Goal: Task Accomplishment & Management: Manage account settings

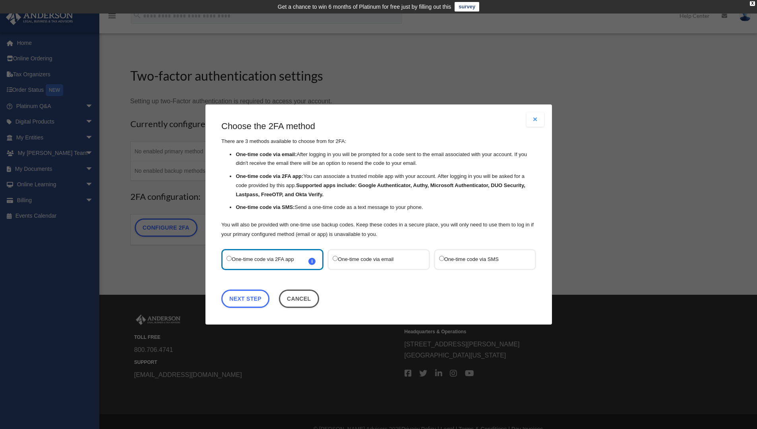
click at [612, 110] on div "Are you sure? Any unsaved changes will be lost! Yes No Choose the 2FA method Th…" at bounding box center [378, 214] width 757 height 429
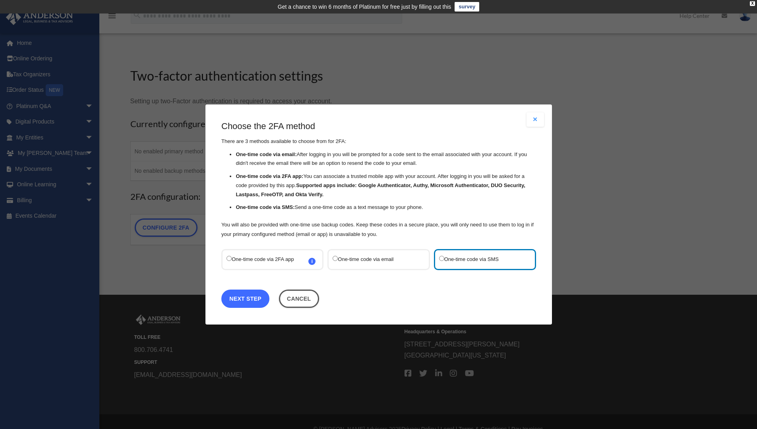
click at [259, 301] on link "Next Step" at bounding box center [245, 299] width 48 height 18
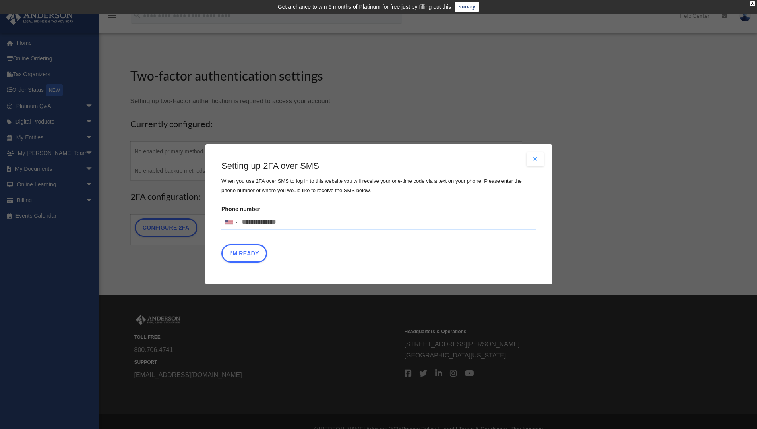
drag, startPoint x: 290, startPoint y: 225, endPoint x: 258, endPoint y: 219, distance: 32.7
click at [258, 219] on input "Phone number United States +1 United Kingdom +44 Afghanistan (‫افغانستان‬‎) +93…" at bounding box center [378, 223] width 315 height 16
type input "**********"
click at [242, 256] on button "I'm Ready" at bounding box center [244, 254] width 46 height 18
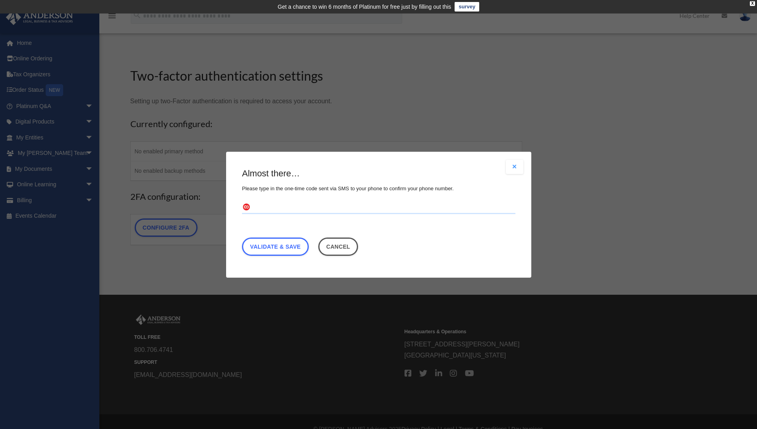
click at [267, 207] on input "text" at bounding box center [379, 207] width 274 height 13
type input "******"
click at [260, 241] on link "Validate & Save" at bounding box center [275, 246] width 67 height 18
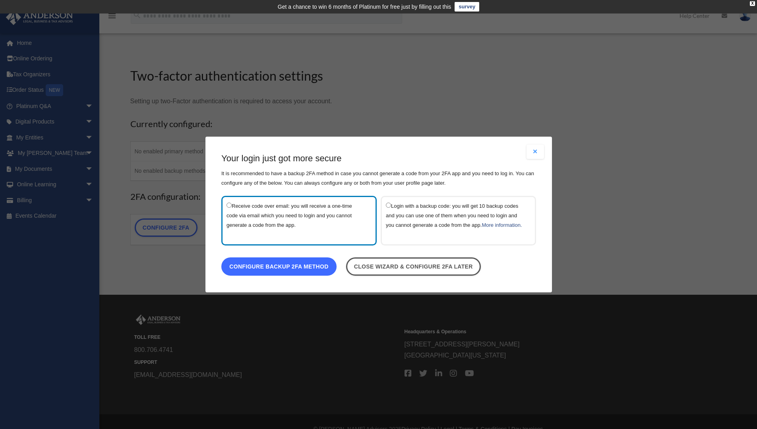
click at [313, 270] on link "Configure backup 2FA method" at bounding box center [278, 267] width 115 height 18
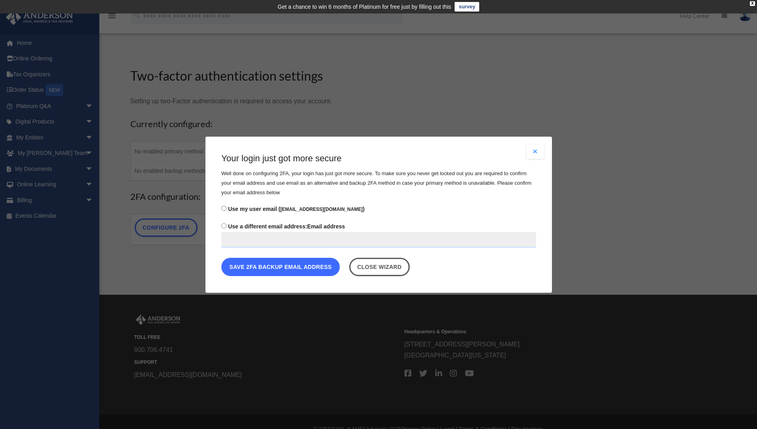
click at [292, 265] on button "Save 2FA backup email address" at bounding box center [280, 267] width 118 height 18
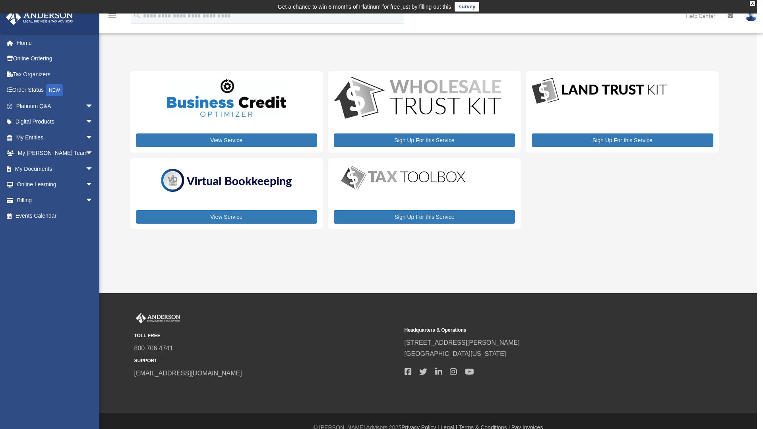
click at [752, 17] on img at bounding box center [751, 16] width 12 height 12
click at [634, 35] on link "My Profile" at bounding box center [632, 37] width 80 height 16
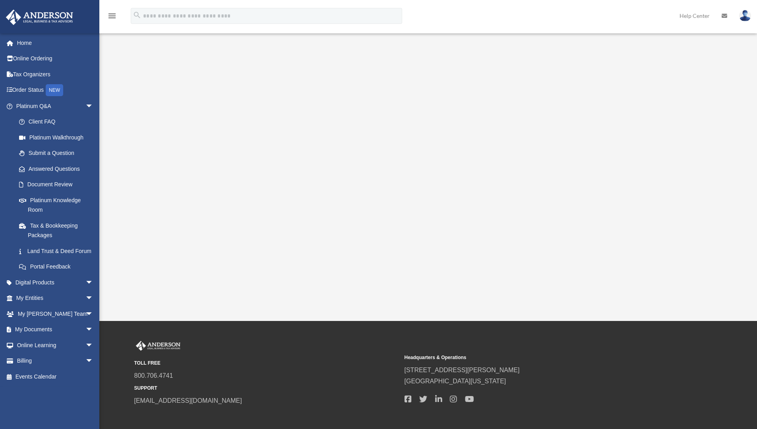
scroll to position [43, 0]
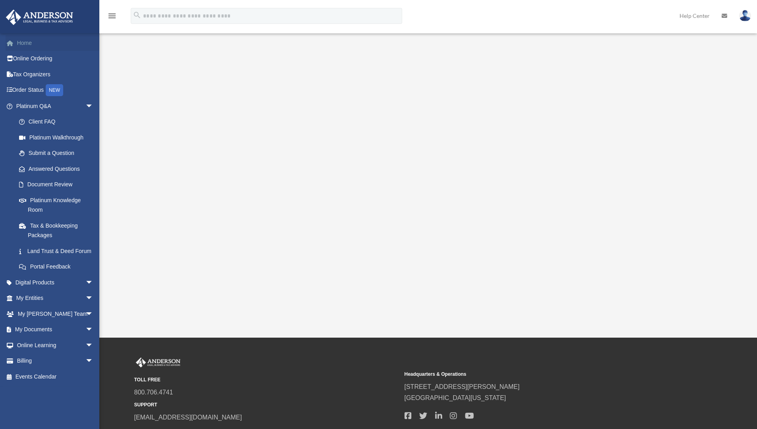
click at [31, 45] on link "Home" at bounding box center [56, 43] width 100 height 16
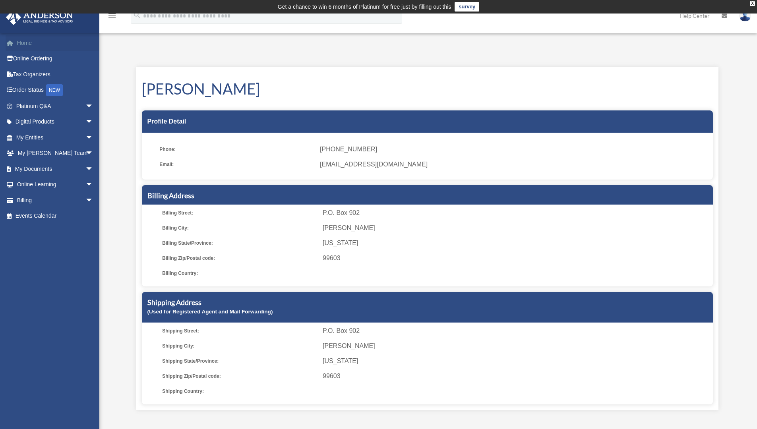
click at [32, 44] on link "Home" at bounding box center [56, 43] width 100 height 16
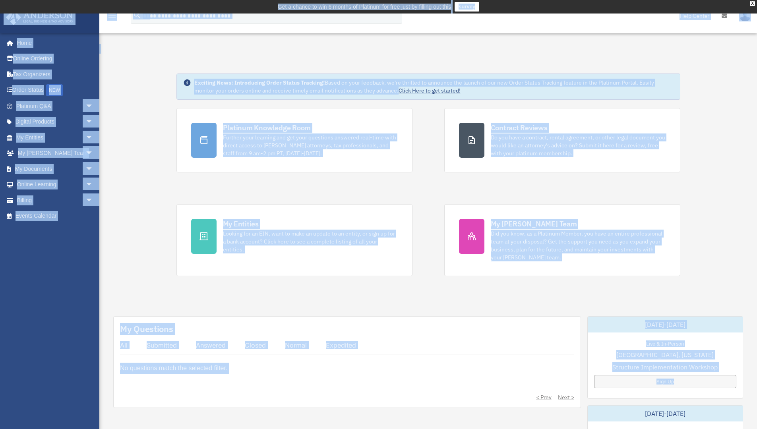
drag, startPoint x: 753, startPoint y: 3, endPoint x: 753, endPoint y: 380, distance: 376.9
click at [753, 3] on div "X" at bounding box center [752, 3] width 5 height 5
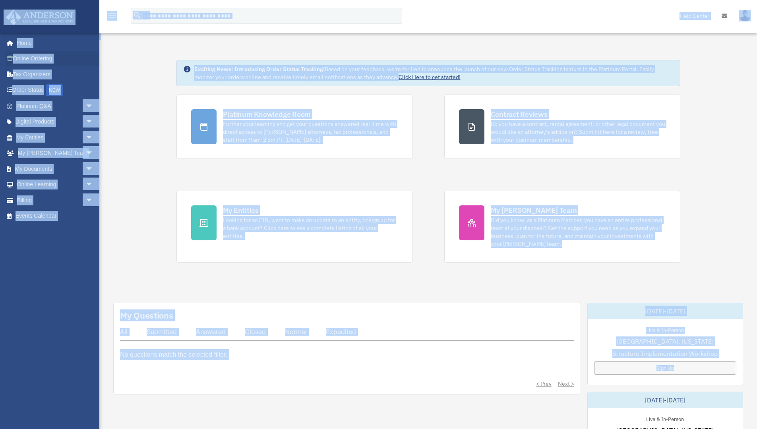
click at [15, 58] on link "Online Ordering" at bounding box center [56, 59] width 100 height 16
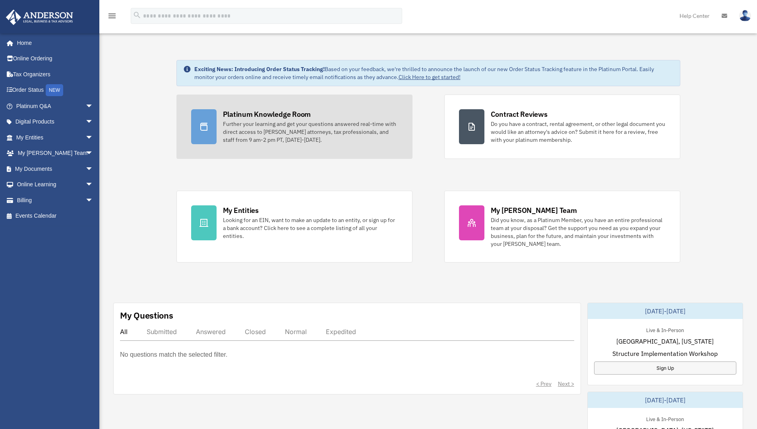
click at [290, 132] on div "Further your learning and get your questions answered real-time with direct acc…" at bounding box center [310, 132] width 175 height 24
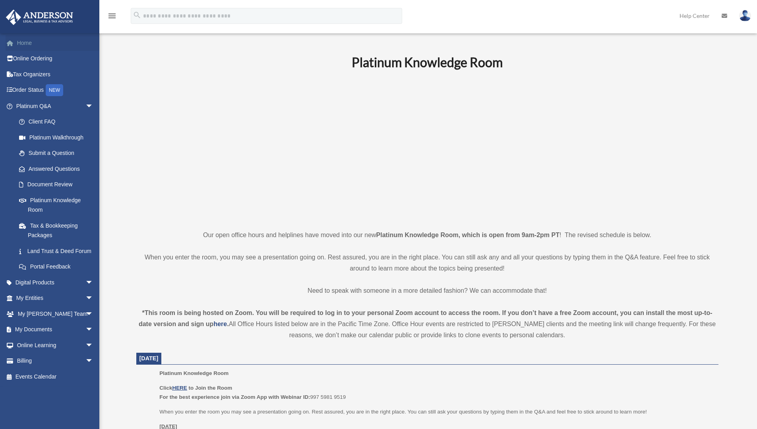
click at [32, 47] on link "Home" at bounding box center [56, 43] width 100 height 16
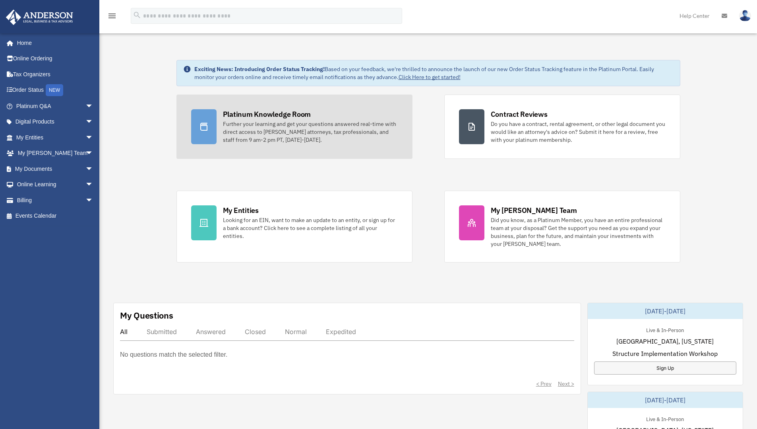
click at [265, 125] on div "Further your learning and get your questions answered real-time with direct acc…" at bounding box center [310, 132] width 175 height 24
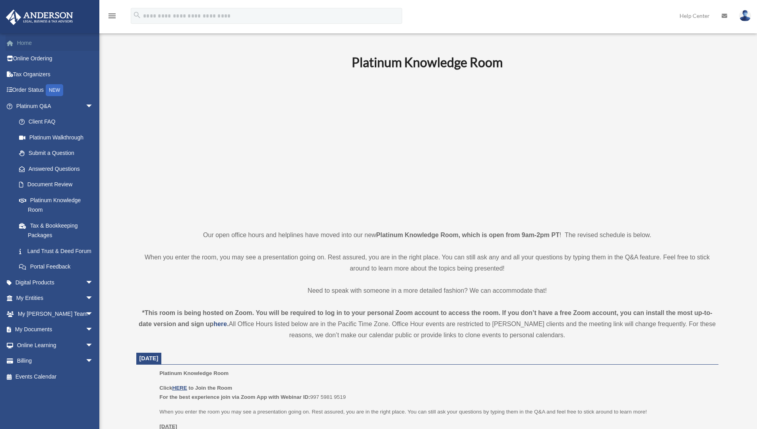
click at [31, 43] on link "Home" at bounding box center [56, 43] width 100 height 16
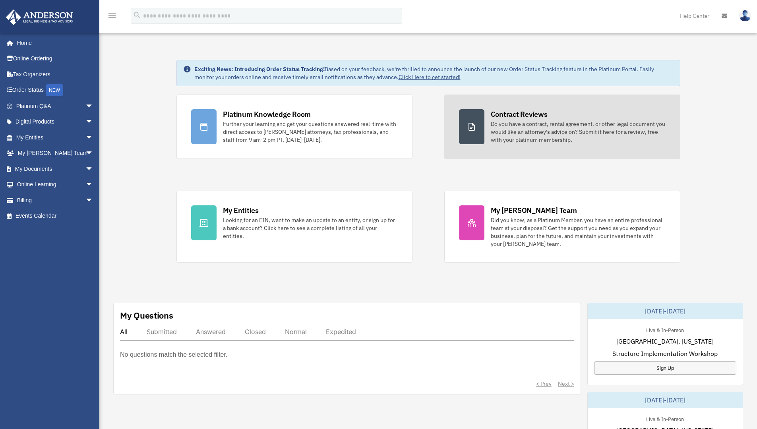
click at [515, 129] on div "Do you have a contract, rental agreement, or other legal document you would lik…" at bounding box center [578, 132] width 175 height 24
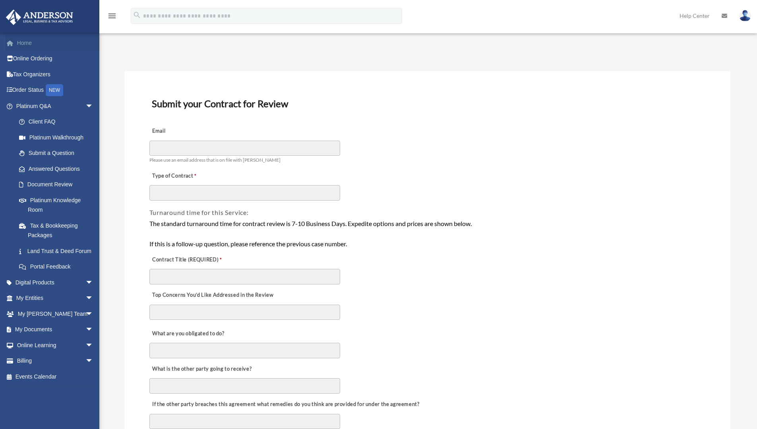
click at [29, 42] on link "Home" at bounding box center [56, 43] width 100 height 16
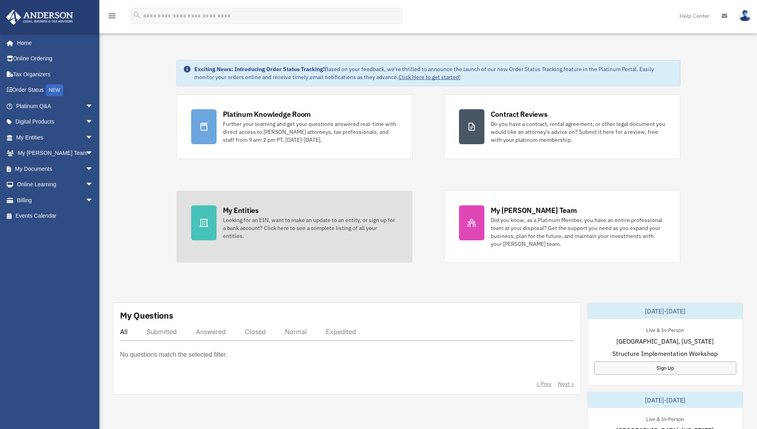
click at [287, 222] on div "Looking for an EIN, want to make an update to an entity, or sign up for a bank …" at bounding box center [310, 228] width 175 height 24
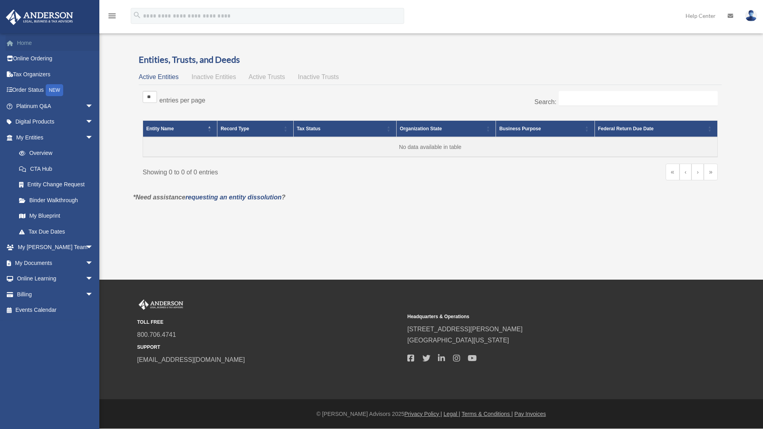
click at [41, 43] on link "Home" at bounding box center [56, 43] width 100 height 16
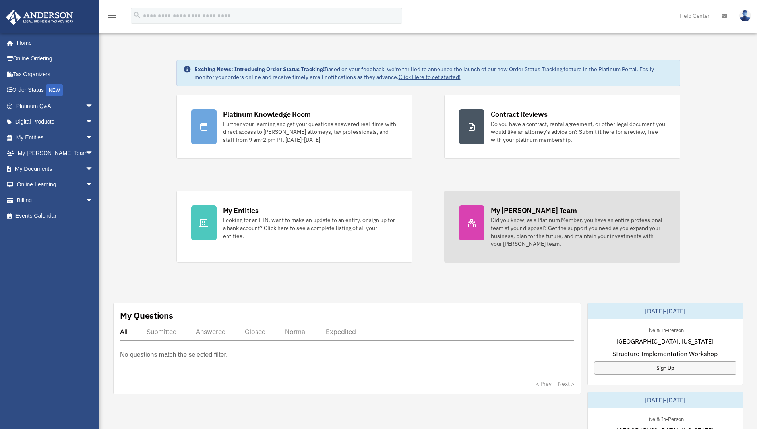
click at [522, 214] on div "My [PERSON_NAME] Team" at bounding box center [534, 211] width 86 height 10
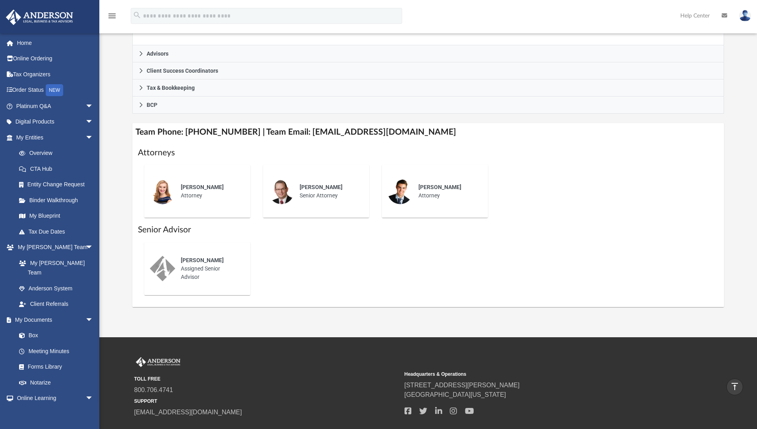
scroll to position [209, 0]
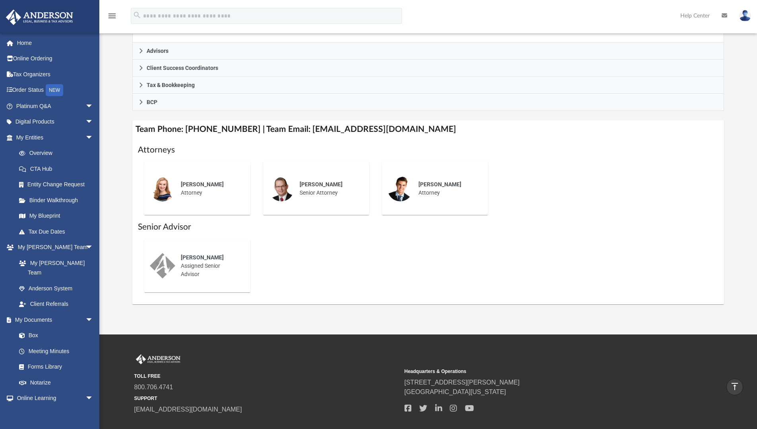
click at [185, 258] on span "[PERSON_NAME]" at bounding box center [202, 257] width 43 height 6
click at [24, 105] on link "Platinum Q&A arrow_drop_down" at bounding box center [56, 106] width 100 height 16
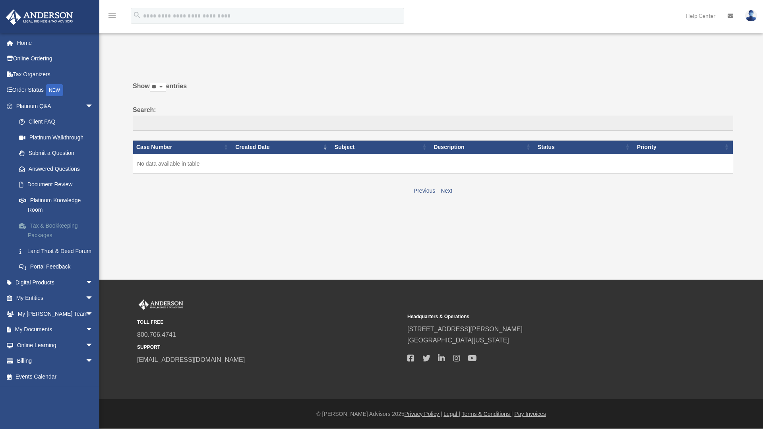
click at [52, 226] on link "Tax & Bookkeeping Packages" at bounding box center [58, 230] width 94 height 25
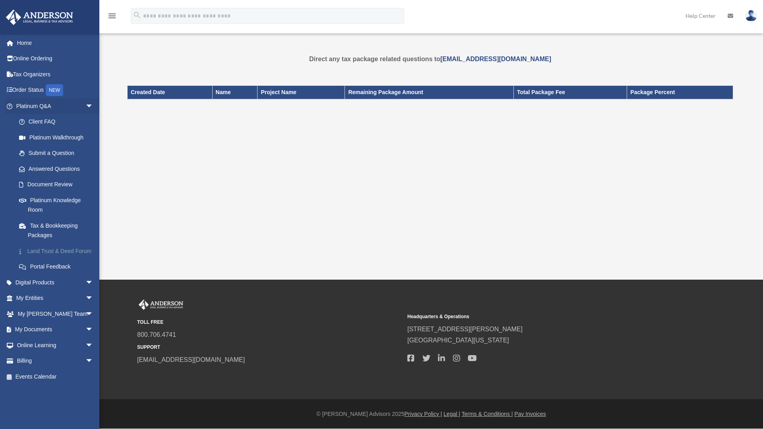
click at [55, 251] on link "Land Trust & Deed Forum" at bounding box center [58, 251] width 94 height 16
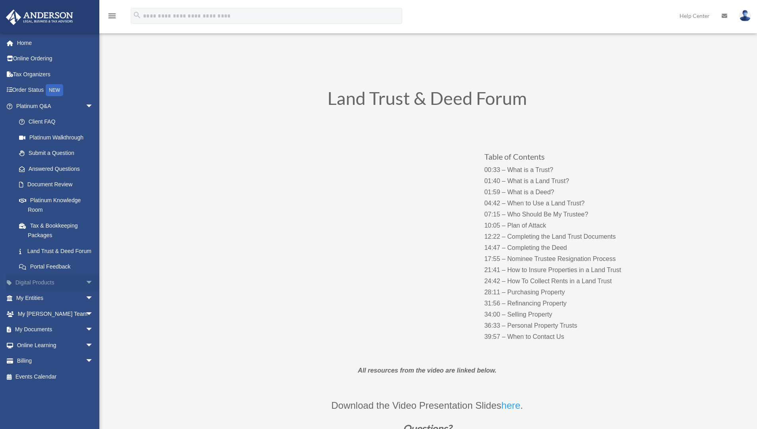
click at [85, 291] on span "arrow_drop_down" at bounding box center [93, 283] width 16 height 16
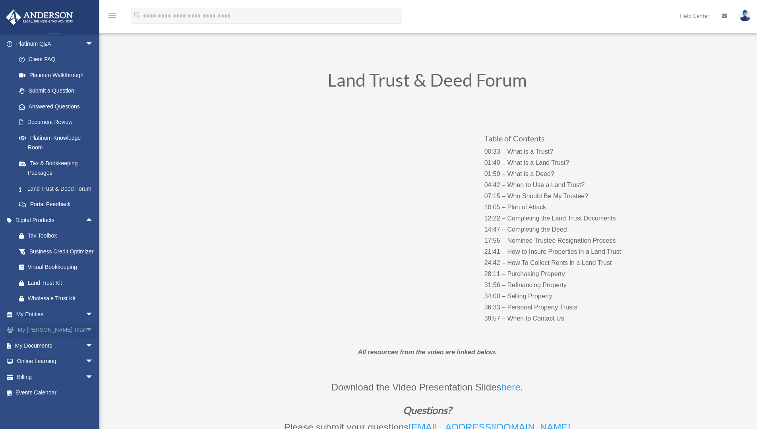
scroll to position [19, 0]
click at [47, 231] on div "Tax Toolbox" at bounding box center [62, 236] width 68 height 10
click at [62, 264] on div "Virtual Bookkeeping" at bounding box center [62, 267] width 68 height 10
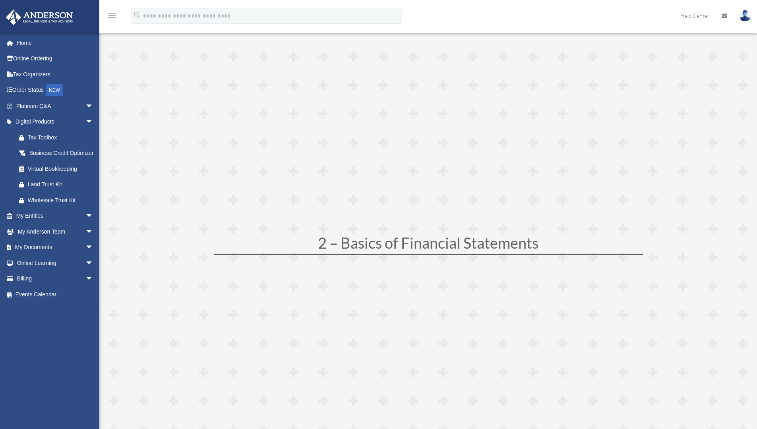
scroll to position [279, 0]
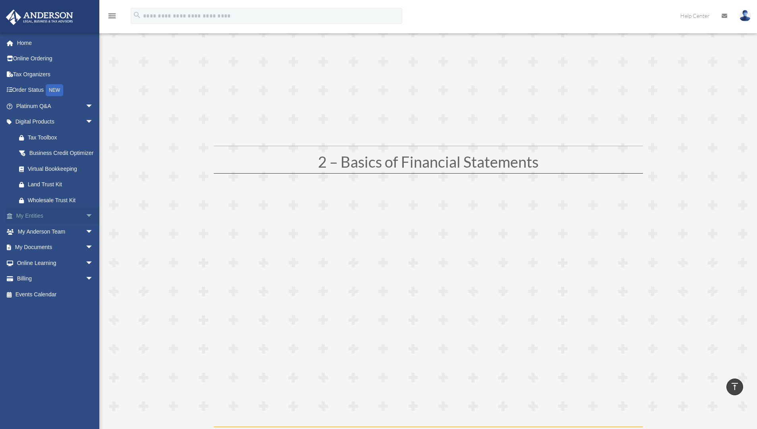
click at [49, 224] on link "My Entities arrow_drop_down" at bounding box center [56, 216] width 100 height 16
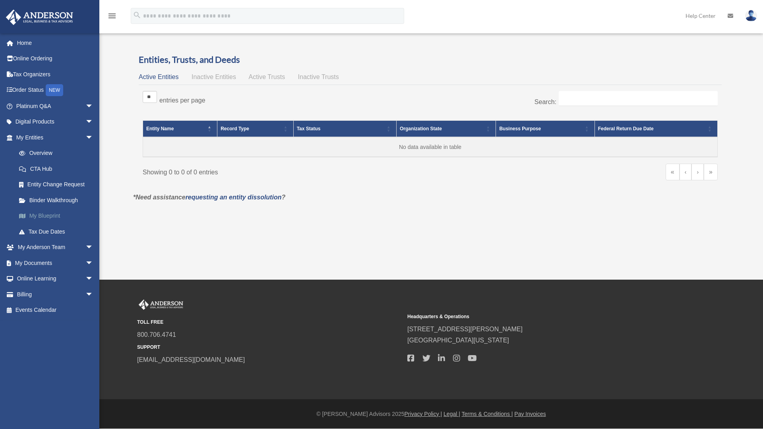
click at [50, 213] on link "My Blueprint" at bounding box center [58, 216] width 94 height 16
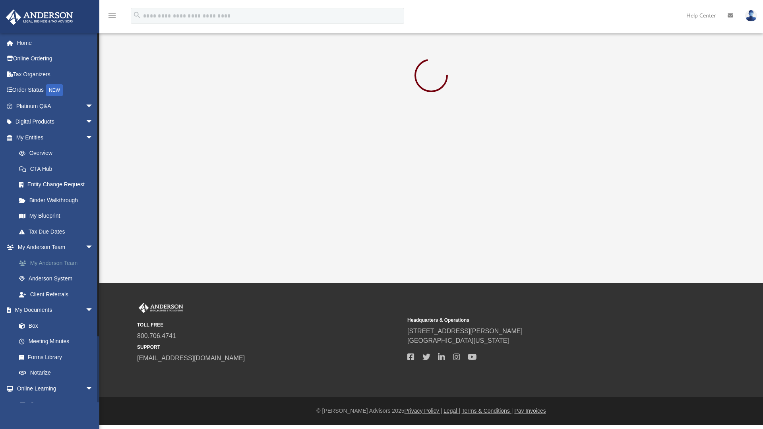
click at [54, 260] on link "My Anderson Team" at bounding box center [58, 263] width 94 height 16
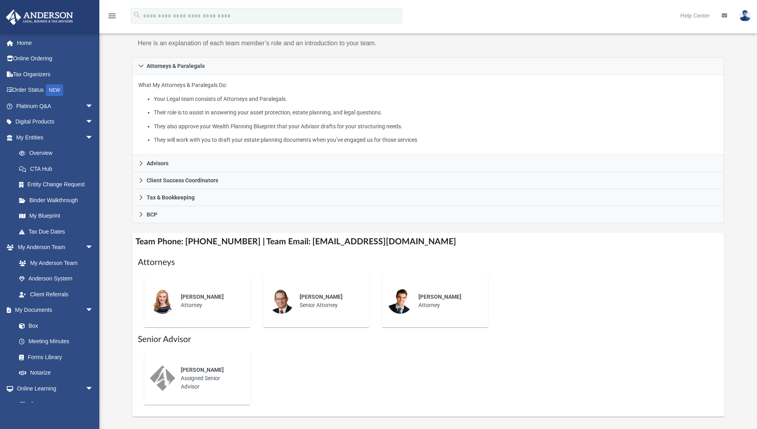
scroll to position [117, 0]
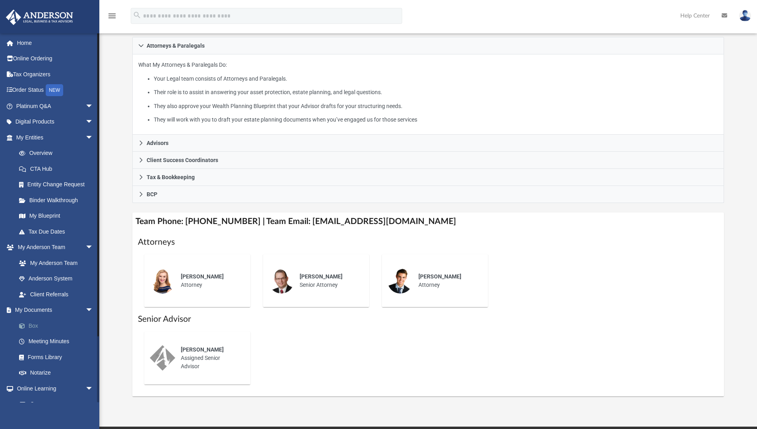
click at [36, 325] on link "Box" at bounding box center [58, 326] width 94 height 16
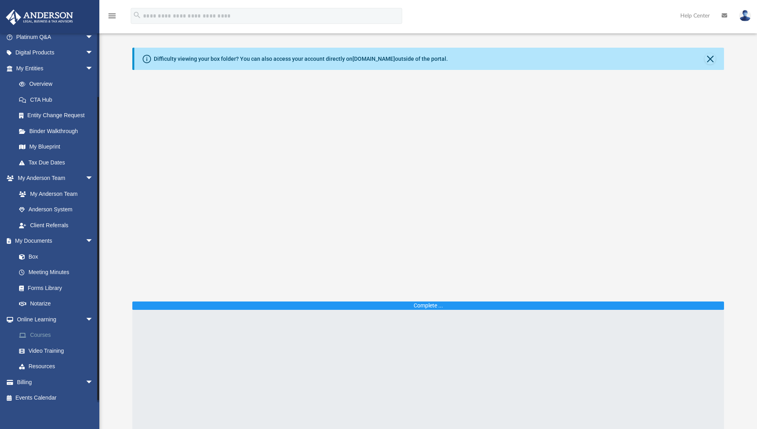
scroll to position [73, 0]
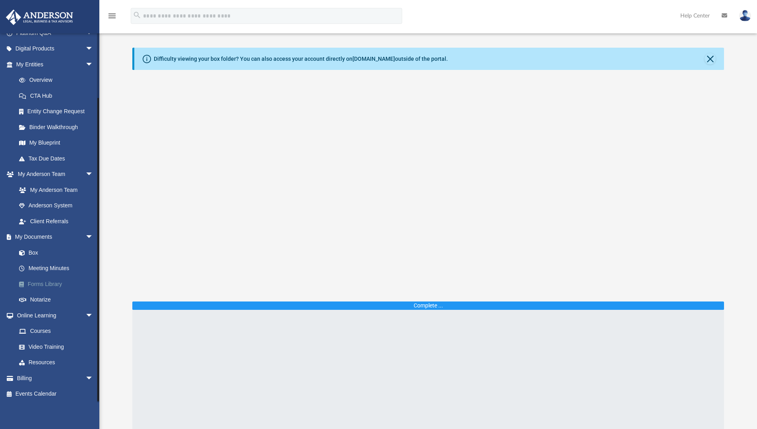
click at [49, 287] on link "Forms Library" at bounding box center [58, 284] width 94 height 16
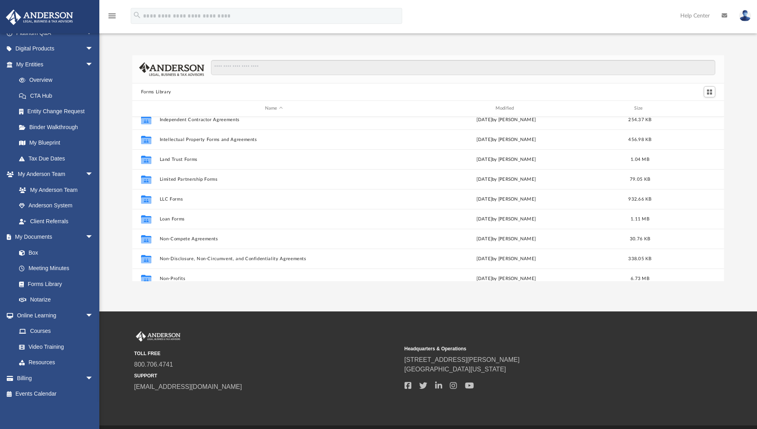
scroll to position [318, 0]
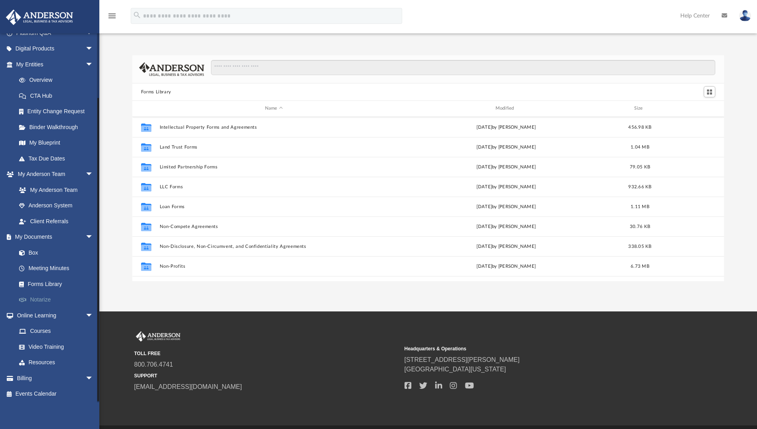
click at [43, 297] on link "Notarize" at bounding box center [58, 300] width 94 height 16
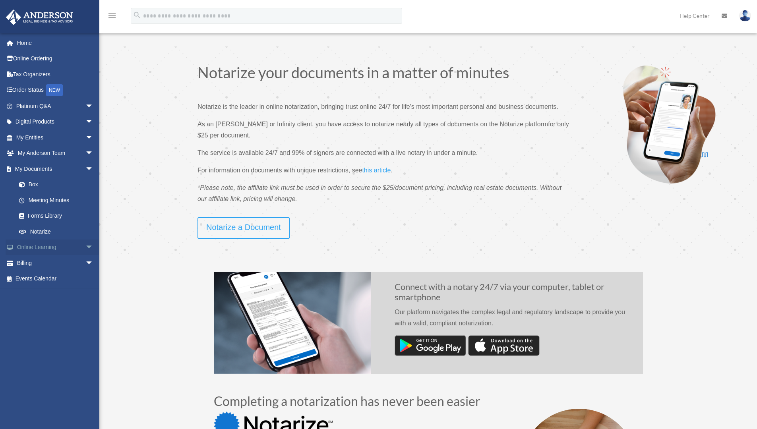
click at [51, 246] on link "Online Learning arrow_drop_down" at bounding box center [56, 248] width 100 height 16
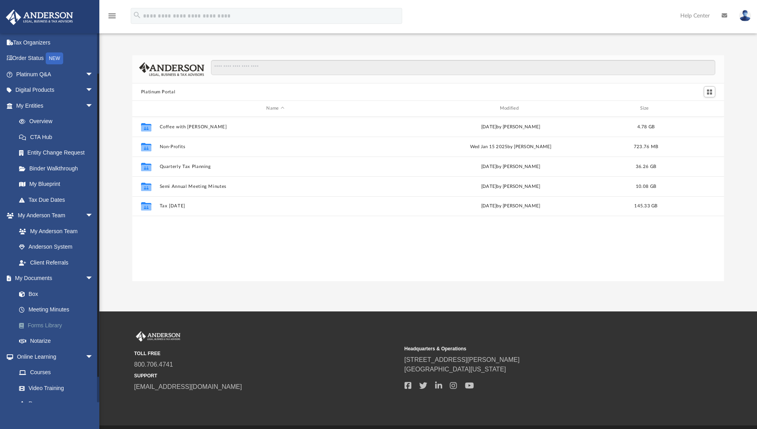
scroll to position [74, 0]
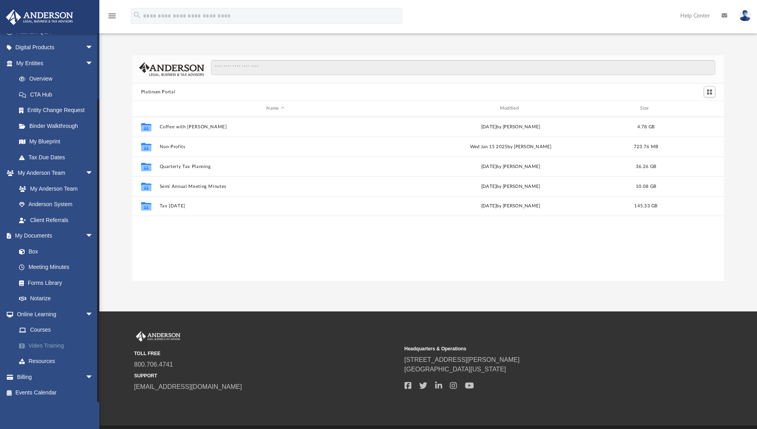
click at [49, 342] on link "Video Training" at bounding box center [58, 346] width 94 height 16
click at [48, 343] on link "Video Training" at bounding box center [58, 346] width 94 height 16
click at [40, 357] on link "Resources" at bounding box center [58, 362] width 94 height 16
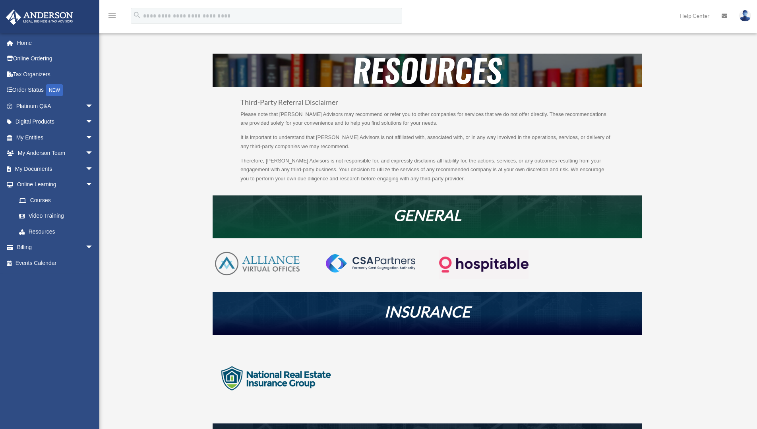
click at [426, 313] on em "INSURANCE" at bounding box center [427, 312] width 86 height 18
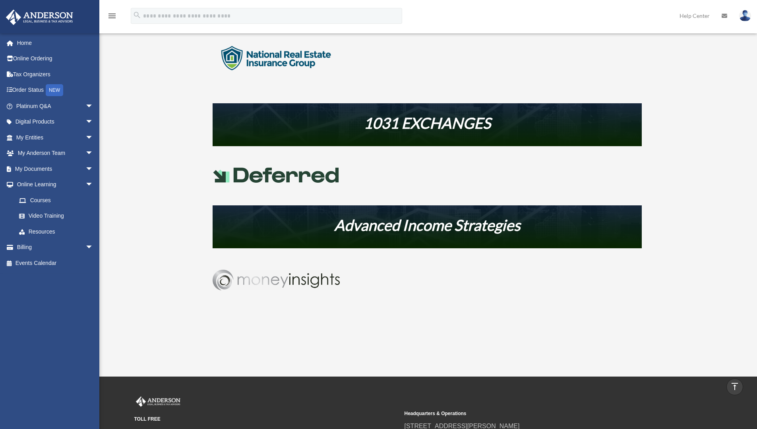
scroll to position [179, 0]
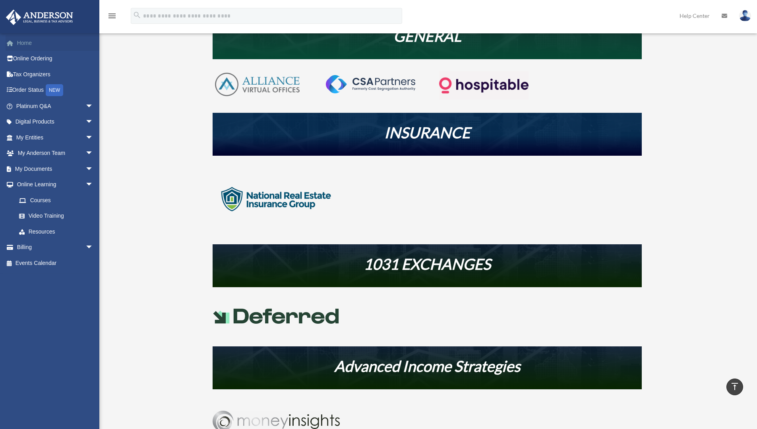
click at [24, 45] on link "Home" at bounding box center [56, 43] width 100 height 16
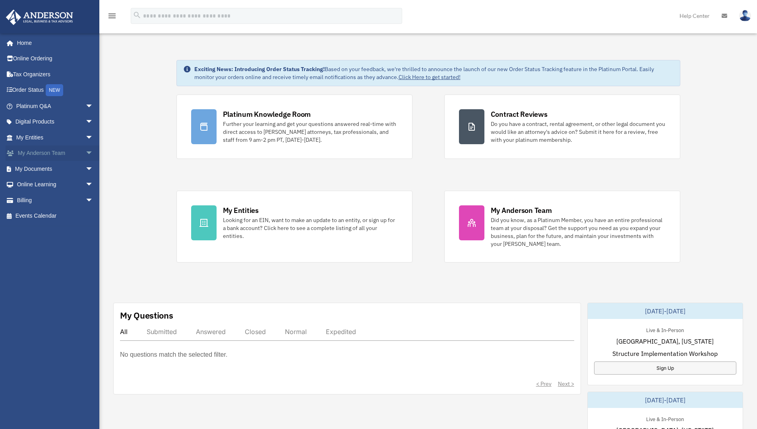
click at [60, 150] on link "My [PERSON_NAME] Team arrow_drop_down" at bounding box center [56, 154] width 100 height 16
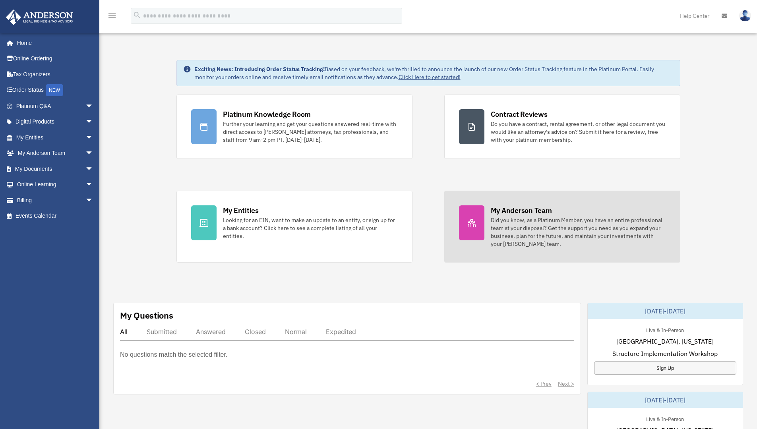
click at [522, 235] on div "Did you know, as a Platinum Member, you have an entire professional team at you…" at bounding box center [578, 232] width 175 height 32
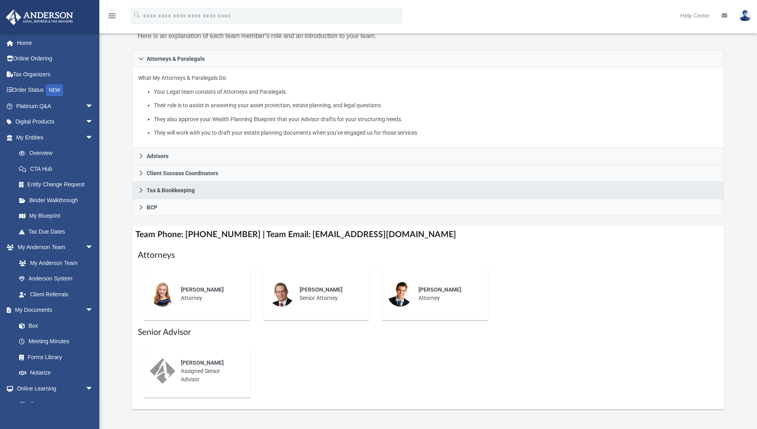
scroll to position [105, 0]
